Goal: Information Seeking & Learning: Learn about a topic

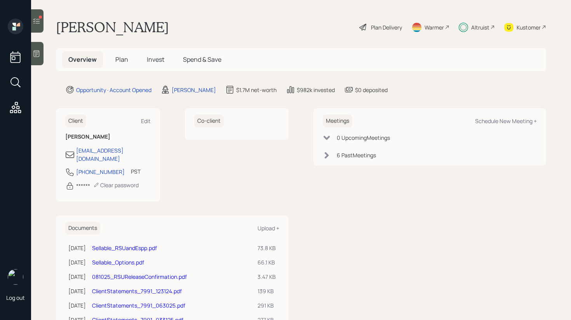
click at [153, 57] on span "Invest" at bounding box center [155, 59] width 17 height 9
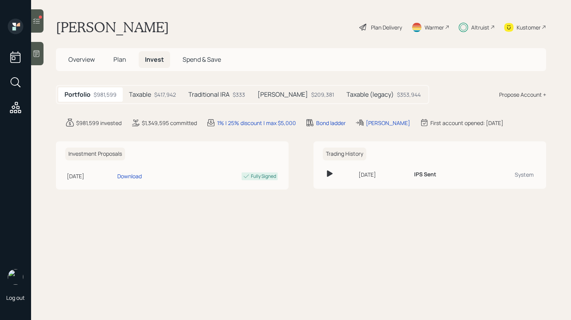
click at [164, 98] on div "$417,942" at bounding box center [165, 95] width 22 height 8
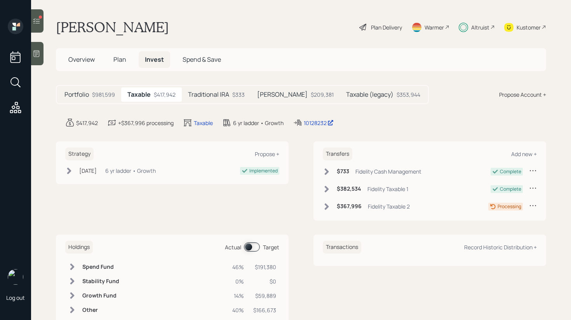
scroll to position [22, 0]
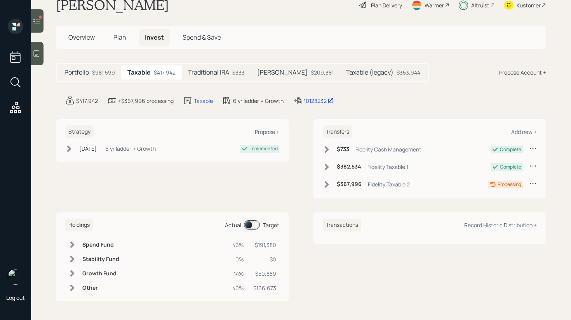
click at [347, 73] on h5 "Taxable (legacy)" at bounding box center [369, 72] width 47 height 7
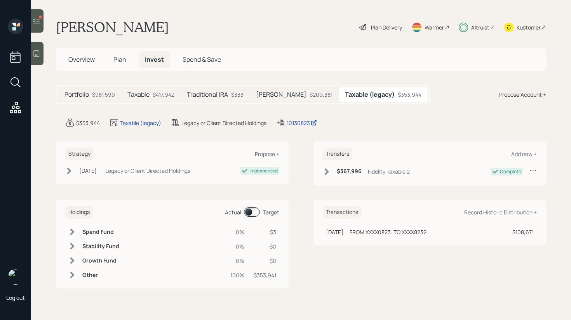
click at [68, 274] on td at bounding box center [72, 275] width 14 height 14
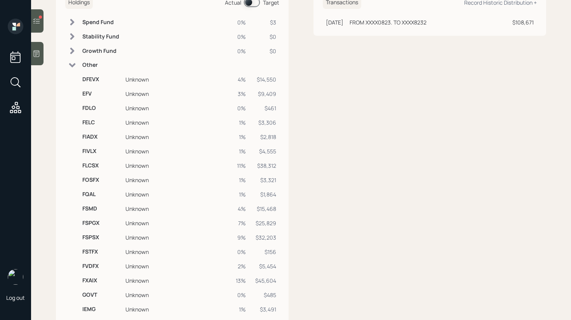
scroll to position [201, 0]
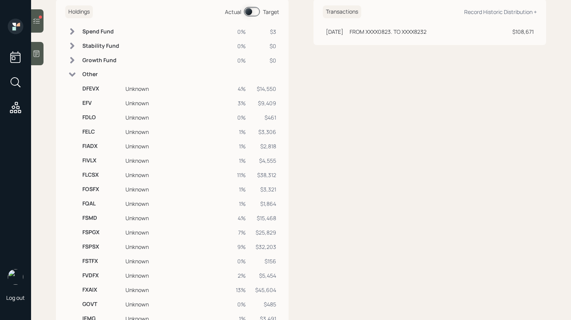
click at [96, 94] on td "DFEVX" at bounding box center [100, 89] width 43 height 14
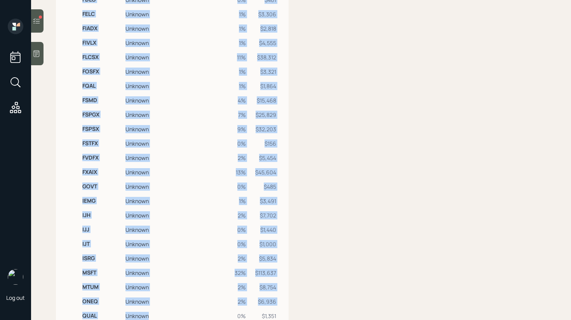
scroll to position [346, 0]
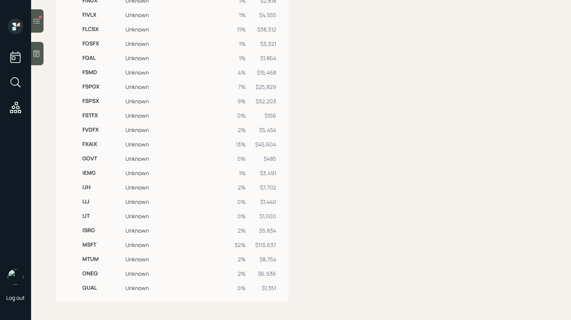
drag, startPoint x: 82, startPoint y: 88, endPoint x: 265, endPoint y: 301, distance: 281.7
click at [265, 301] on div "Holdings Actual Target Spend Fund 0% $3 Stability Fund 0% $0 Growth Fund 0% $0 …" at bounding box center [172, 77] width 233 height 448
copy tbody "Spend Fund 0% $3 Stability Fund 0% $0 Growth Fund 0% $0 Other"
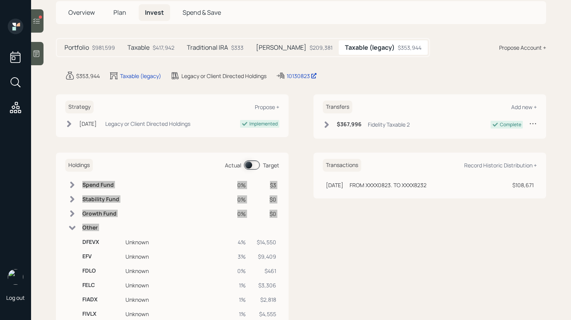
scroll to position [45, 0]
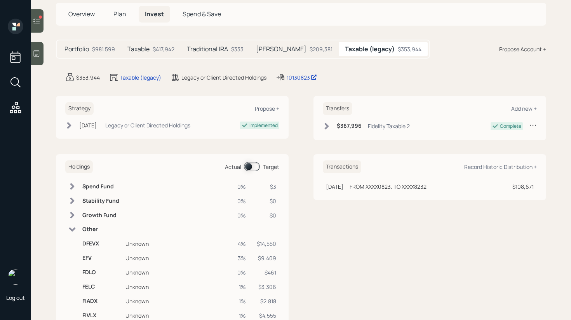
click at [143, 50] on h5 "Taxable" at bounding box center [138, 48] width 22 height 7
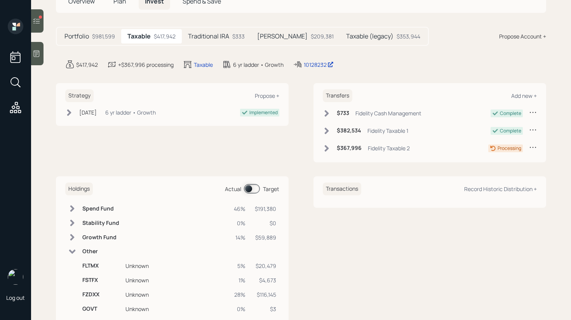
scroll to position [137, 0]
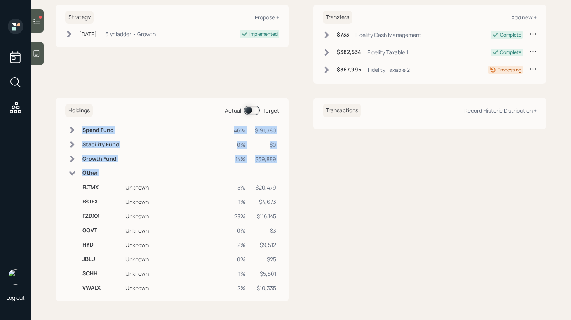
drag, startPoint x: 83, startPoint y: 186, endPoint x: 281, endPoint y: 295, distance: 226.3
click at [281, 295] on div "Holdings Actual Target Spend Fund 46% $191,380 Stability Fund 0% $0 Growth Fund…" at bounding box center [172, 200] width 233 height 204
copy tbody "Spend Fund 46% $191,380 Stability Fund 0% $0 Growth Fund 14% $59,889 Other"
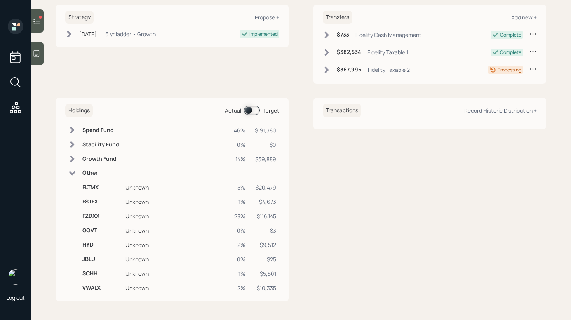
click at [76, 130] on icon at bounding box center [72, 130] width 8 height 8
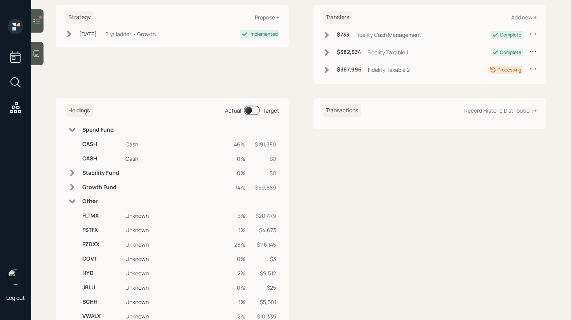
click at [76, 130] on icon at bounding box center [72, 130] width 8 height 8
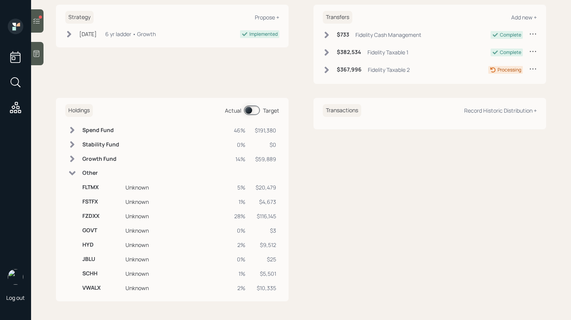
scroll to position [0, 0]
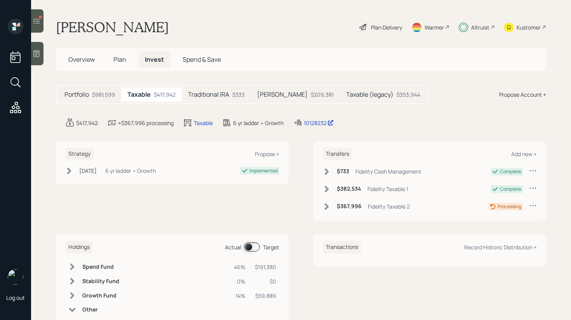
click at [320, 117] on main "[PERSON_NAME] Plan Delivery Warmer Altruist Kustomer Overview Plan Invest Spend…" at bounding box center [301, 160] width 540 height 320
click at [318, 120] on div "10128232" at bounding box center [319, 123] width 30 height 8
